Goal: Task Accomplishment & Management: Manage account settings

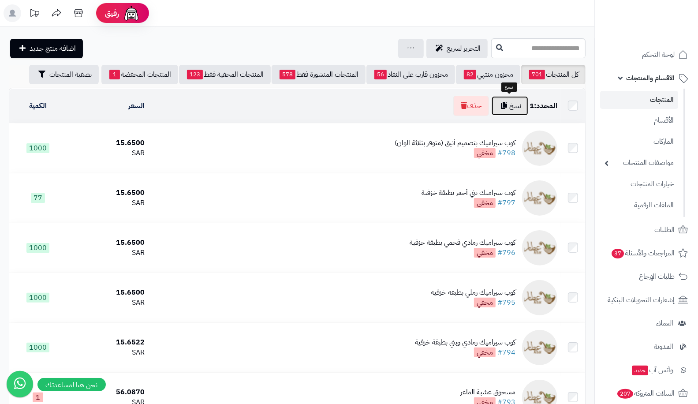
click at [514, 107] on button "نسخ" at bounding box center [510, 105] width 37 height 19
click at [506, 107] on button "نسخ" at bounding box center [510, 105] width 37 height 19
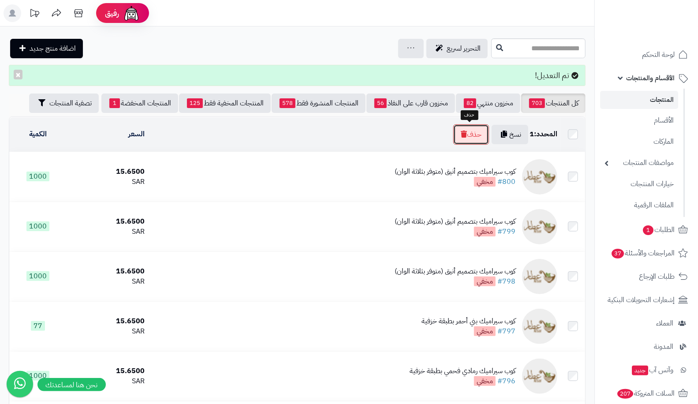
click at [464, 140] on button "حذف" at bounding box center [471, 134] width 36 height 20
click at [295, 51] on div "التحرير لسريع جرد مخزون المنتجات جرد مخزون الخيارات فقط تعديل أسعار المنتجات ال…" at bounding box center [249, 48] width 480 height 19
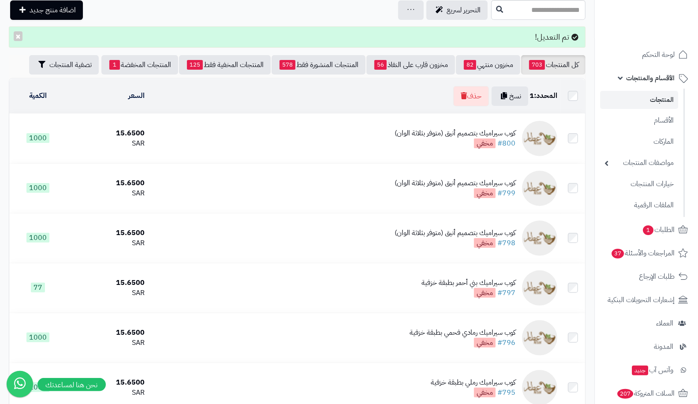
scroll to position [39, 0]
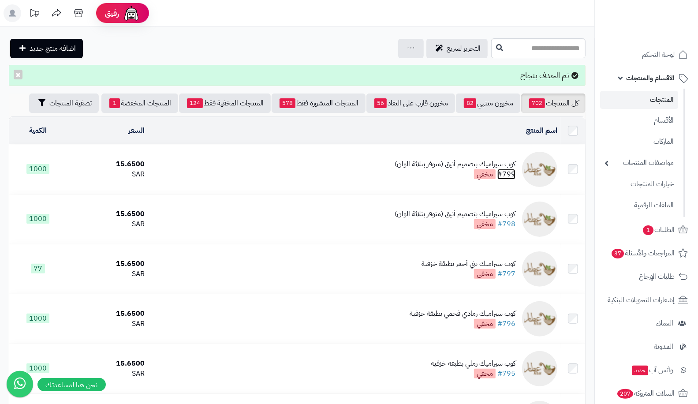
click at [506, 172] on link "#799" at bounding box center [507, 174] width 18 height 11
